Goal: Information Seeking & Learning: Learn about a topic

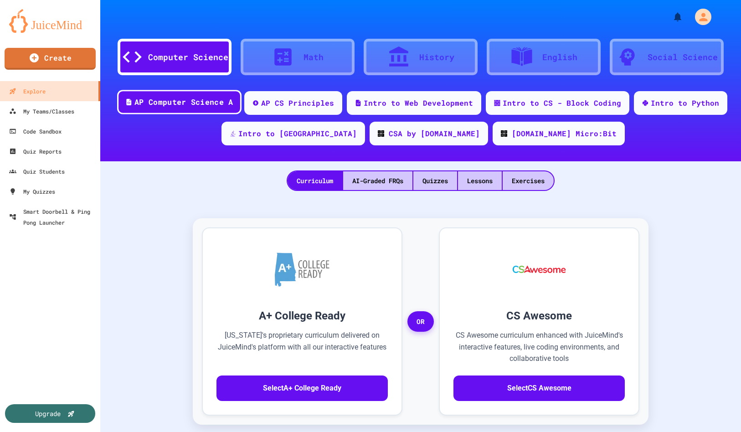
click at [179, 99] on div "AP Computer Science A" at bounding box center [184, 102] width 98 height 11
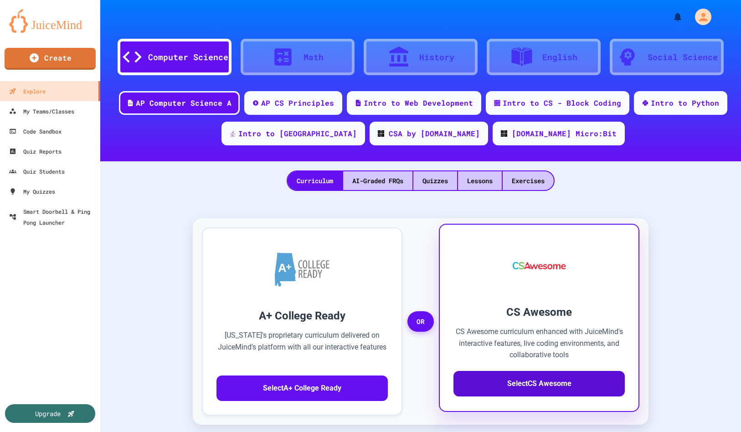
click at [520, 383] on button "Select CS Awesome" at bounding box center [539, 384] width 171 height 26
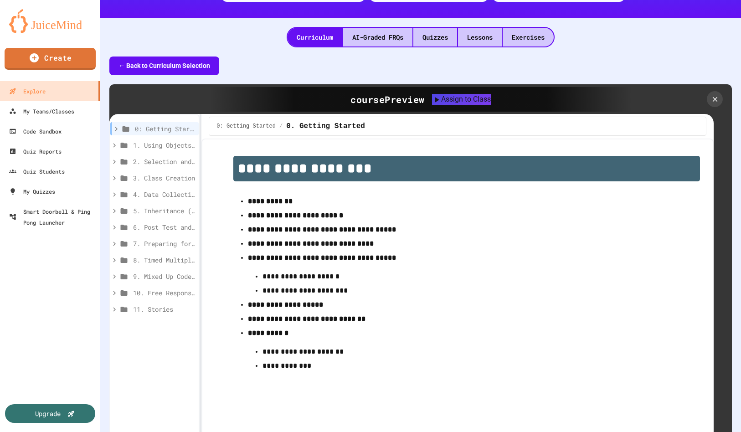
scroll to position [156, 0]
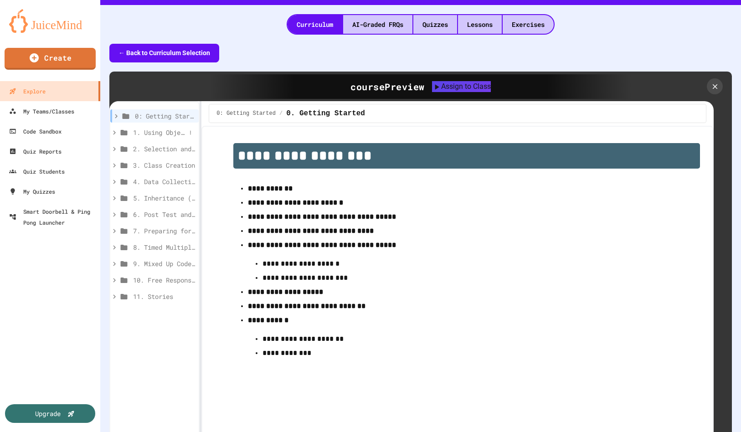
click at [157, 134] on span "1. Using Objects and Methods" at bounding box center [159, 133] width 53 height 10
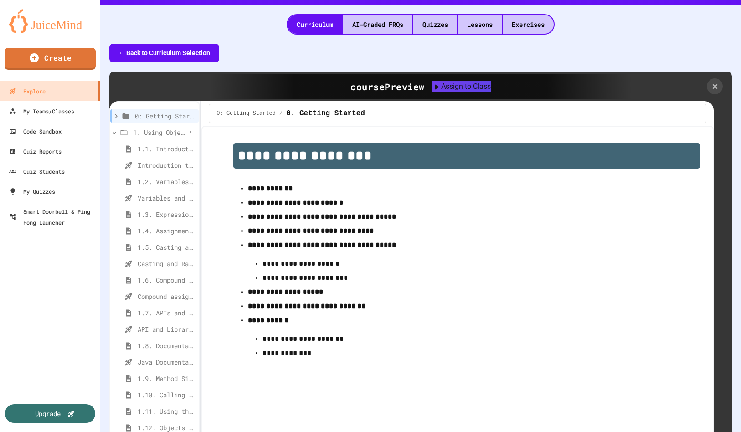
click at [149, 135] on span "1. Using Objects and Methods" at bounding box center [159, 133] width 53 height 10
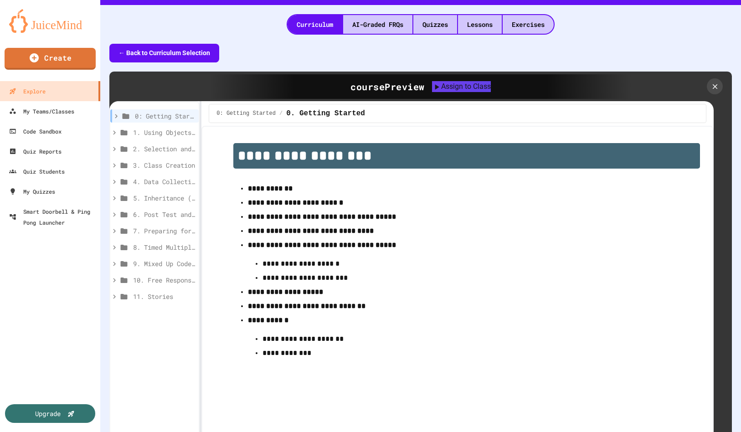
click at [149, 135] on span "1. Using Objects and Methods" at bounding box center [164, 133] width 62 height 10
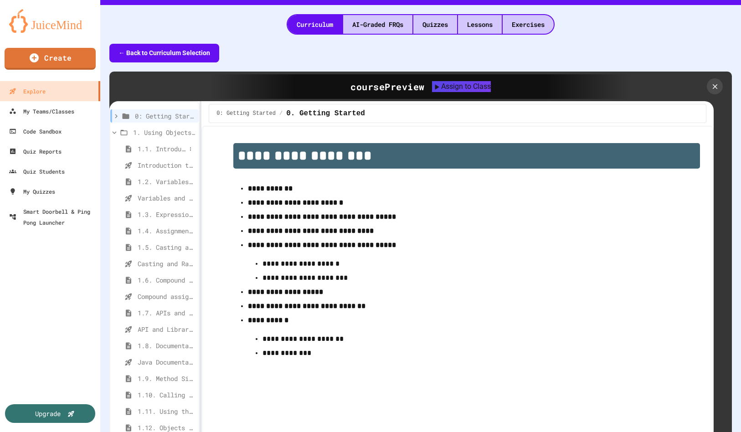
click at [154, 150] on span "1.1. Introduction to Algorithms, Programming, and Compilers" at bounding box center [162, 149] width 48 height 10
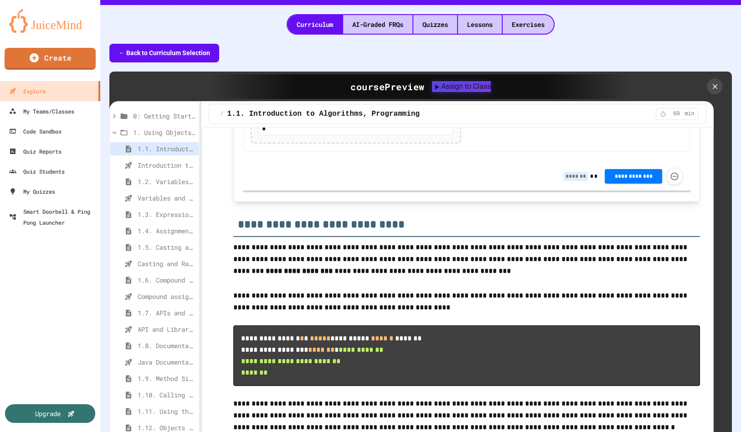
scroll to position [3807, 0]
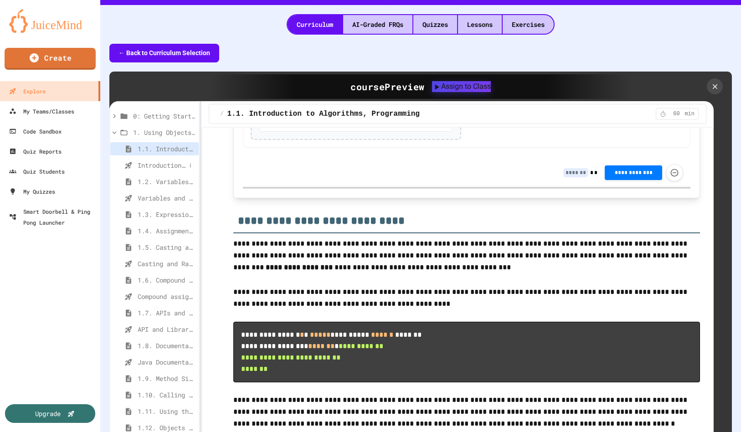
click at [172, 167] on span "Introduction to Algorithms, Programming, and Compilers" at bounding box center [162, 166] width 48 height 10
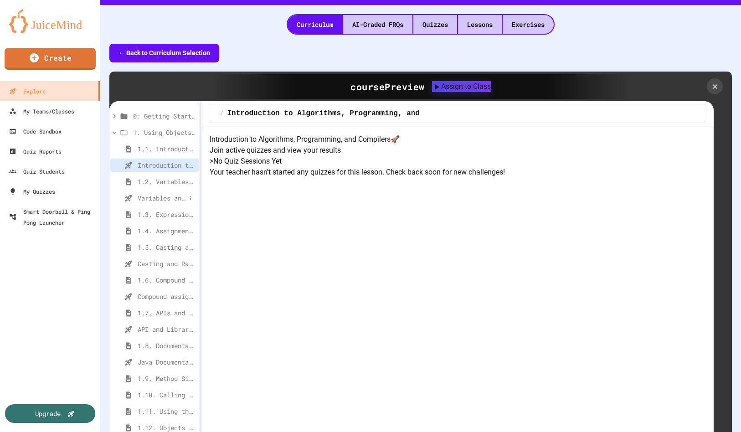
click at [167, 197] on span "Variables and Data Types - Quiz" at bounding box center [162, 198] width 48 height 10
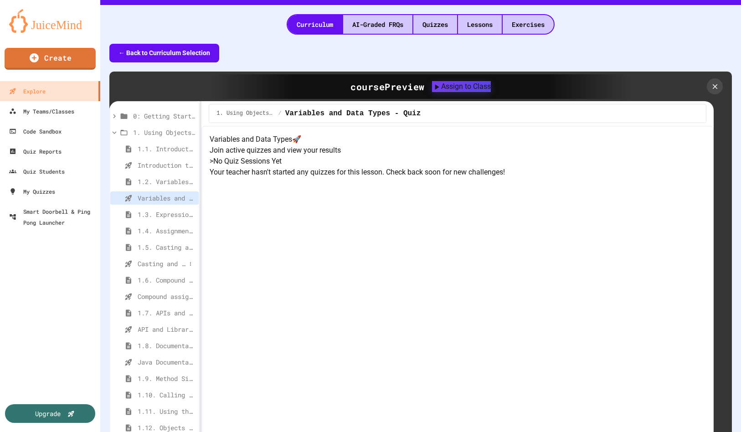
click at [162, 264] on span "Casting and Ranges of variables - Quiz" at bounding box center [162, 264] width 48 height 10
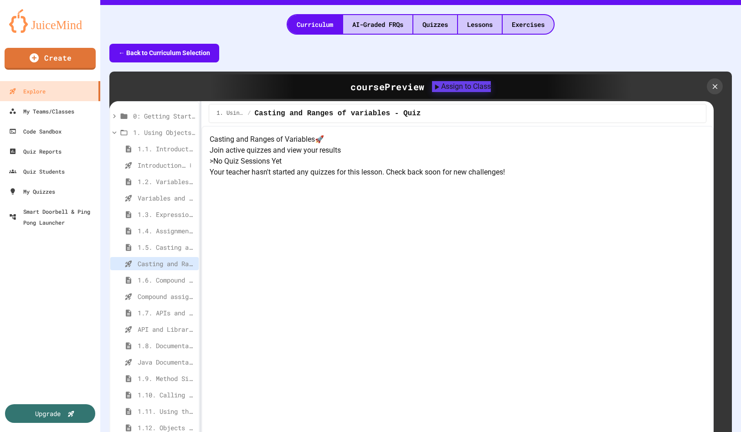
click at [169, 165] on span "Introduction to Algorithms, Programming, and Compilers" at bounding box center [162, 166] width 48 height 10
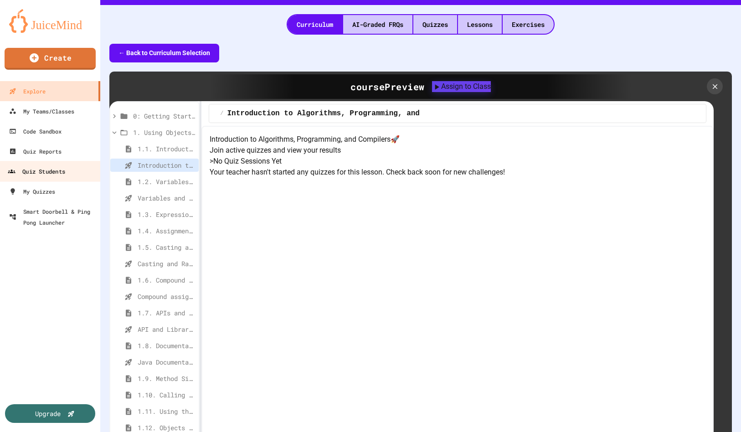
click at [46, 170] on div "Quiz Students" at bounding box center [36, 171] width 57 height 11
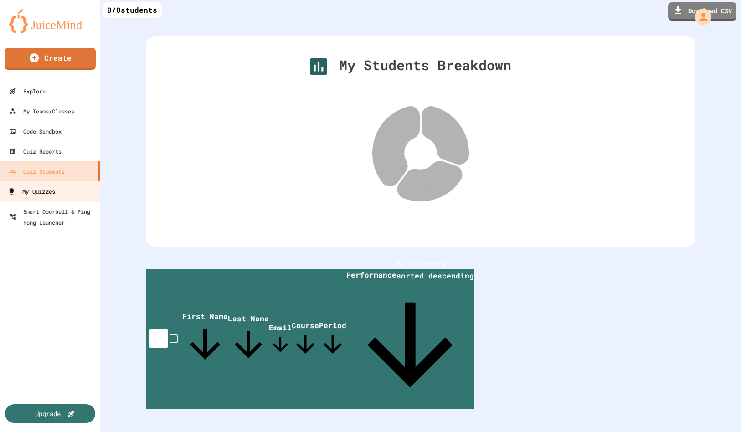
click at [46, 189] on div "My Quizzes" at bounding box center [31, 191] width 47 height 11
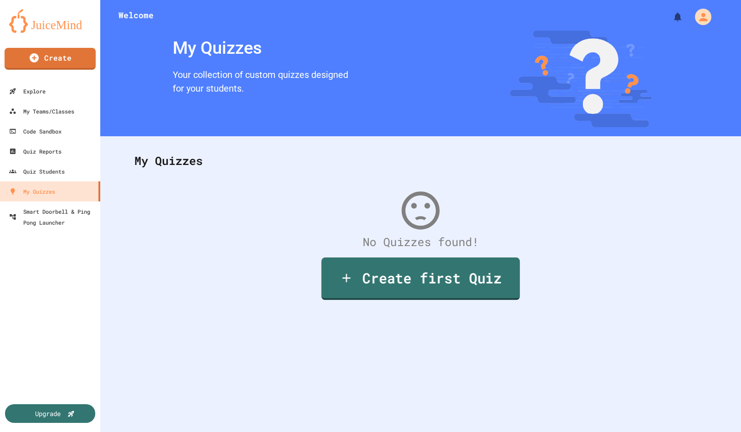
click at [375, 281] on link "Create first Quiz" at bounding box center [420, 279] width 199 height 42
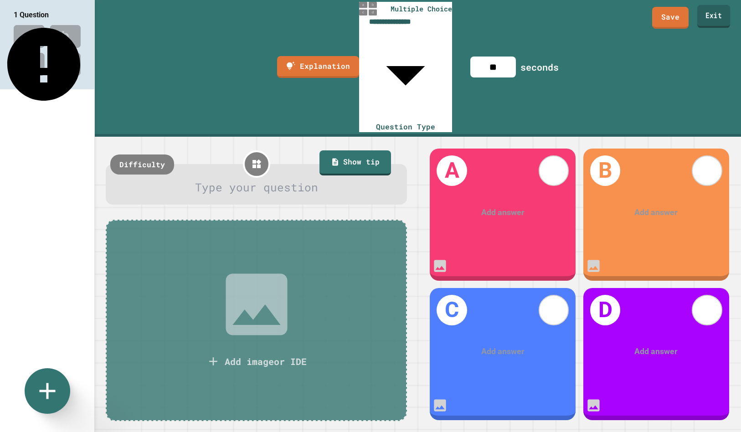
click at [717, 21] on link "Exit" at bounding box center [714, 16] width 33 height 23
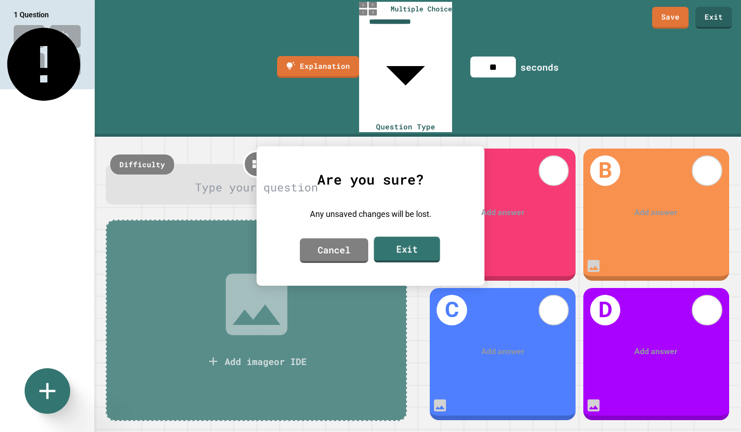
click at [411, 253] on link "Exit" at bounding box center [407, 250] width 66 height 26
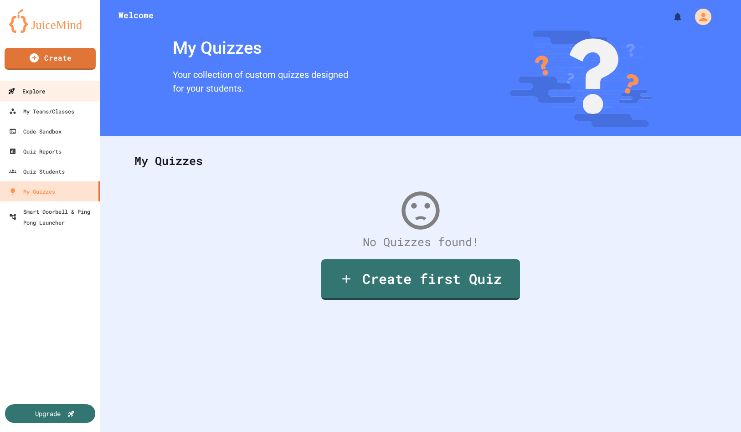
click at [50, 89] on link "Explore" at bounding box center [51, 91] width 104 height 21
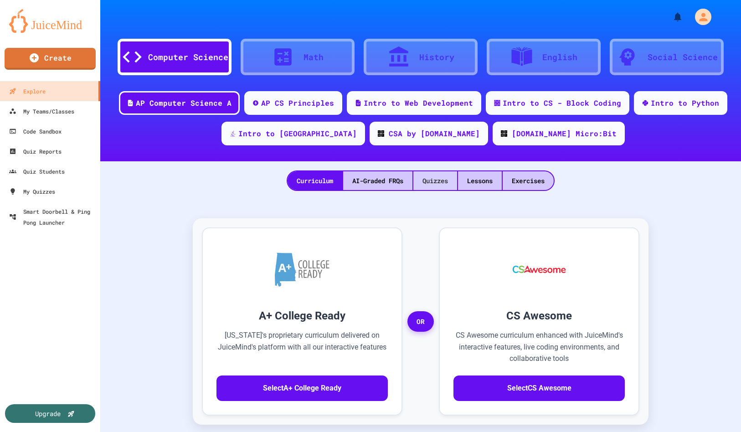
click at [433, 183] on div "Quizzes" at bounding box center [436, 180] width 44 height 19
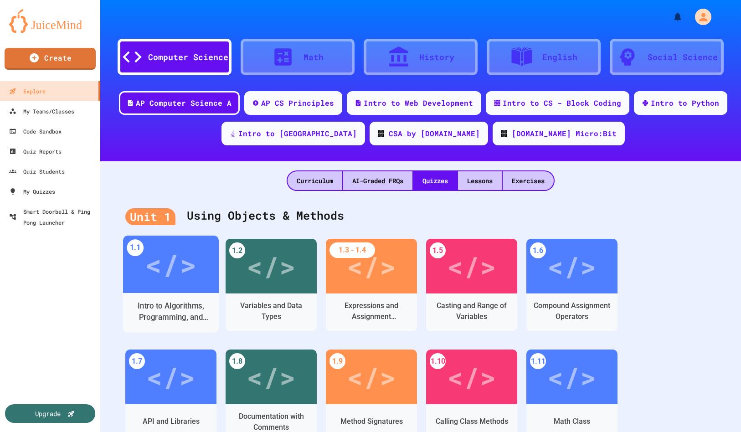
click at [184, 264] on div "</>" at bounding box center [171, 264] width 52 height 43
